Goal: Check status

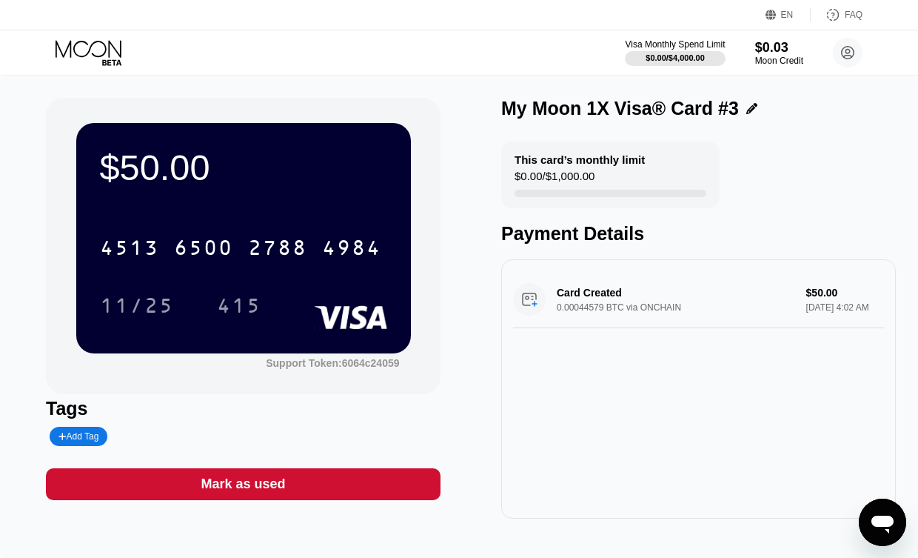
click at [84, 56] on icon at bounding box center [89, 48] width 66 height 17
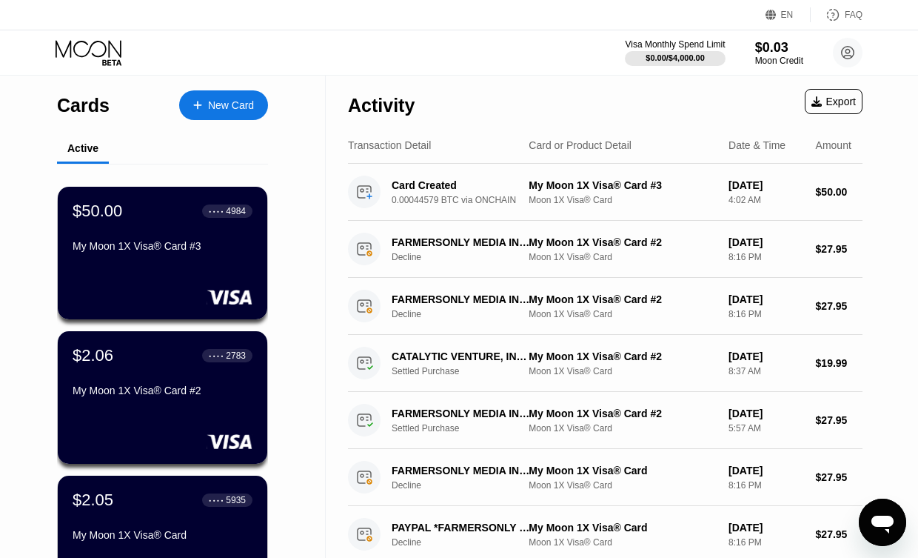
click at [84, 56] on icon at bounding box center [89, 48] width 66 height 17
